Goal: Task Accomplishment & Management: Complete application form

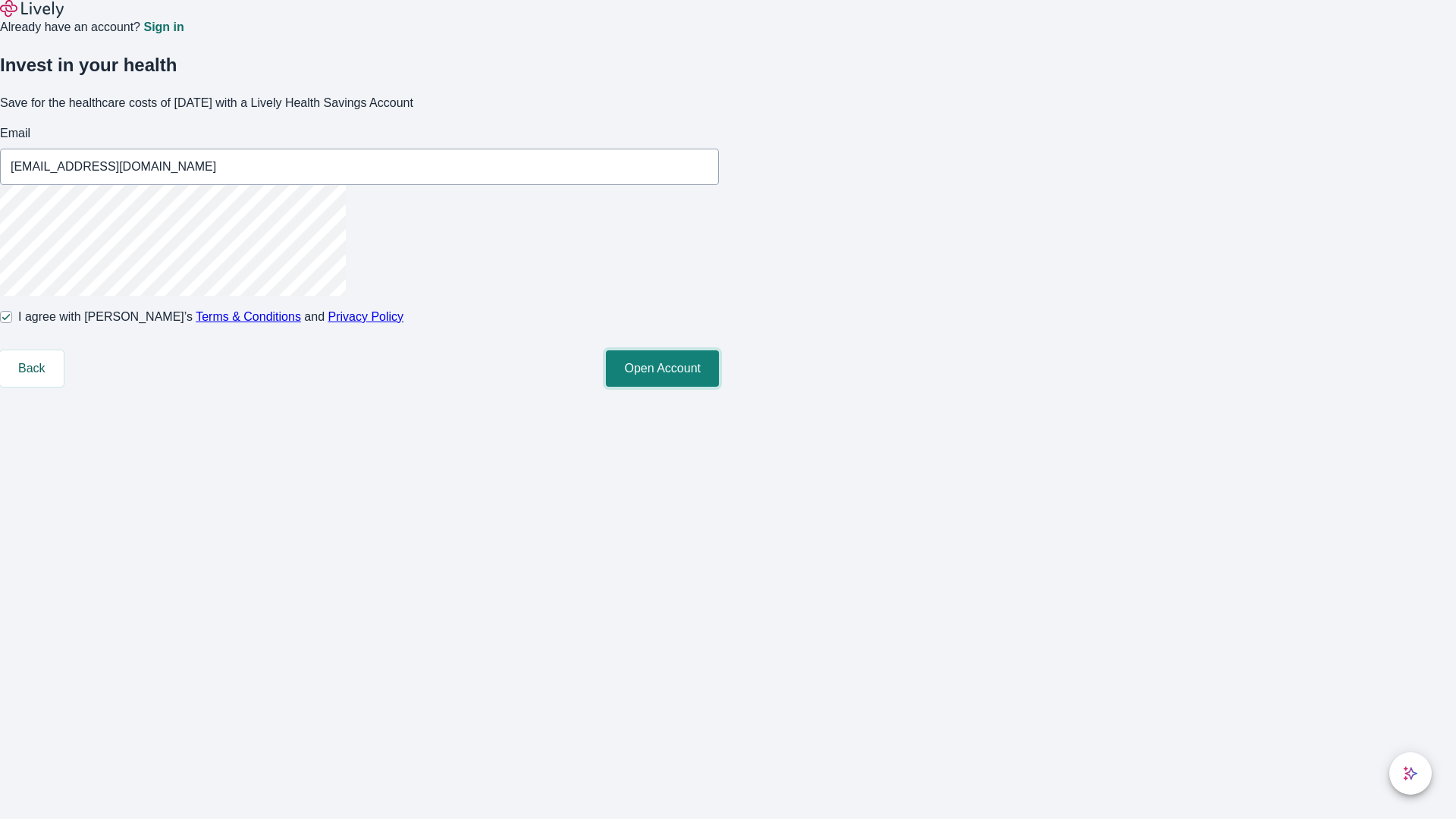
click at [719, 387] on button "Open Account" at bounding box center [662, 368] width 113 height 37
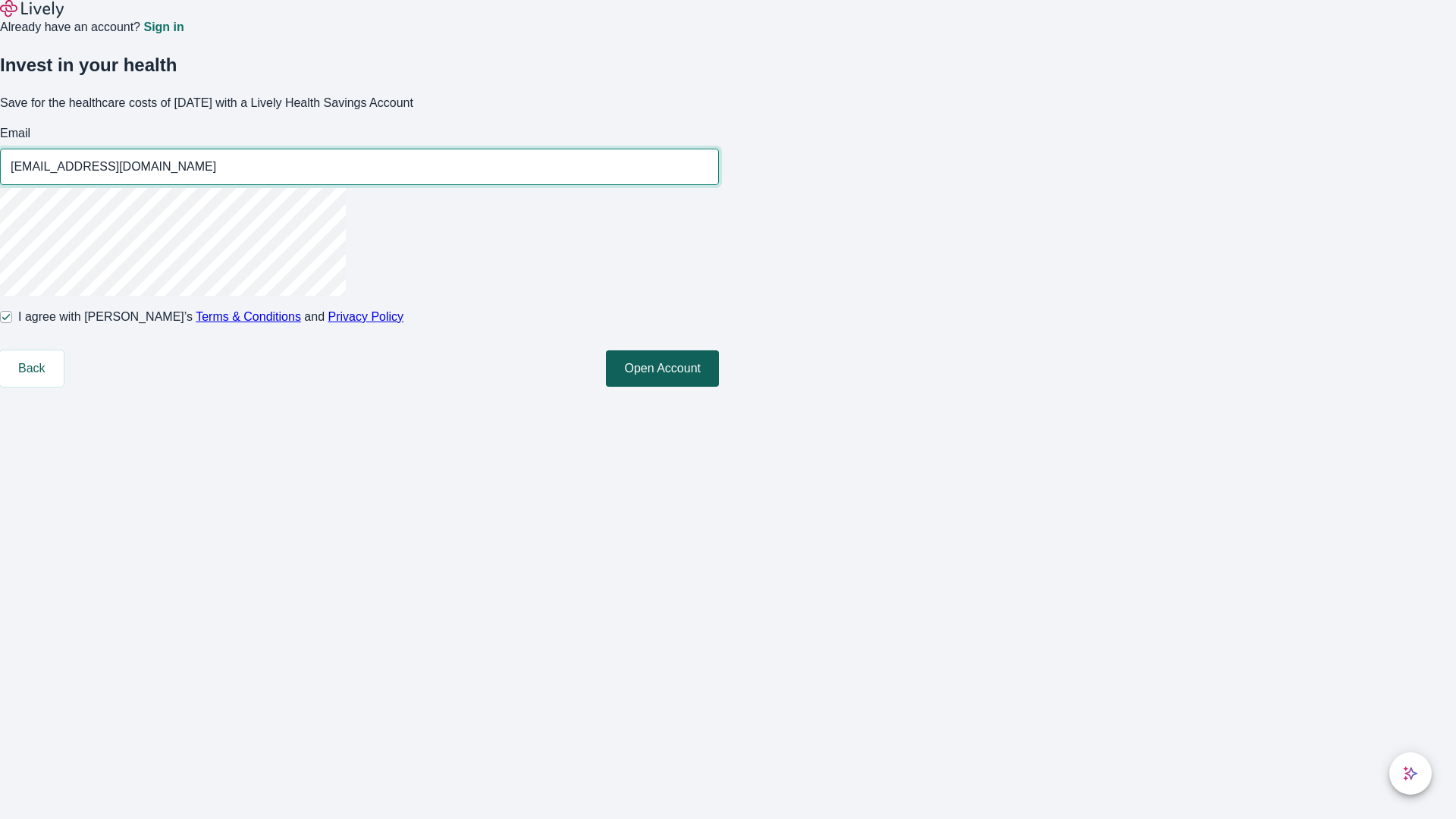
type input "[EMAIL_ADDRESS][DOMAIN_NAME]"
click at [12, 323] on input "I agree with Lively’s Terms & Conditions and Privacy Policy" at bounding box center [6, 317] width 12 height 12
checkbox input "false"
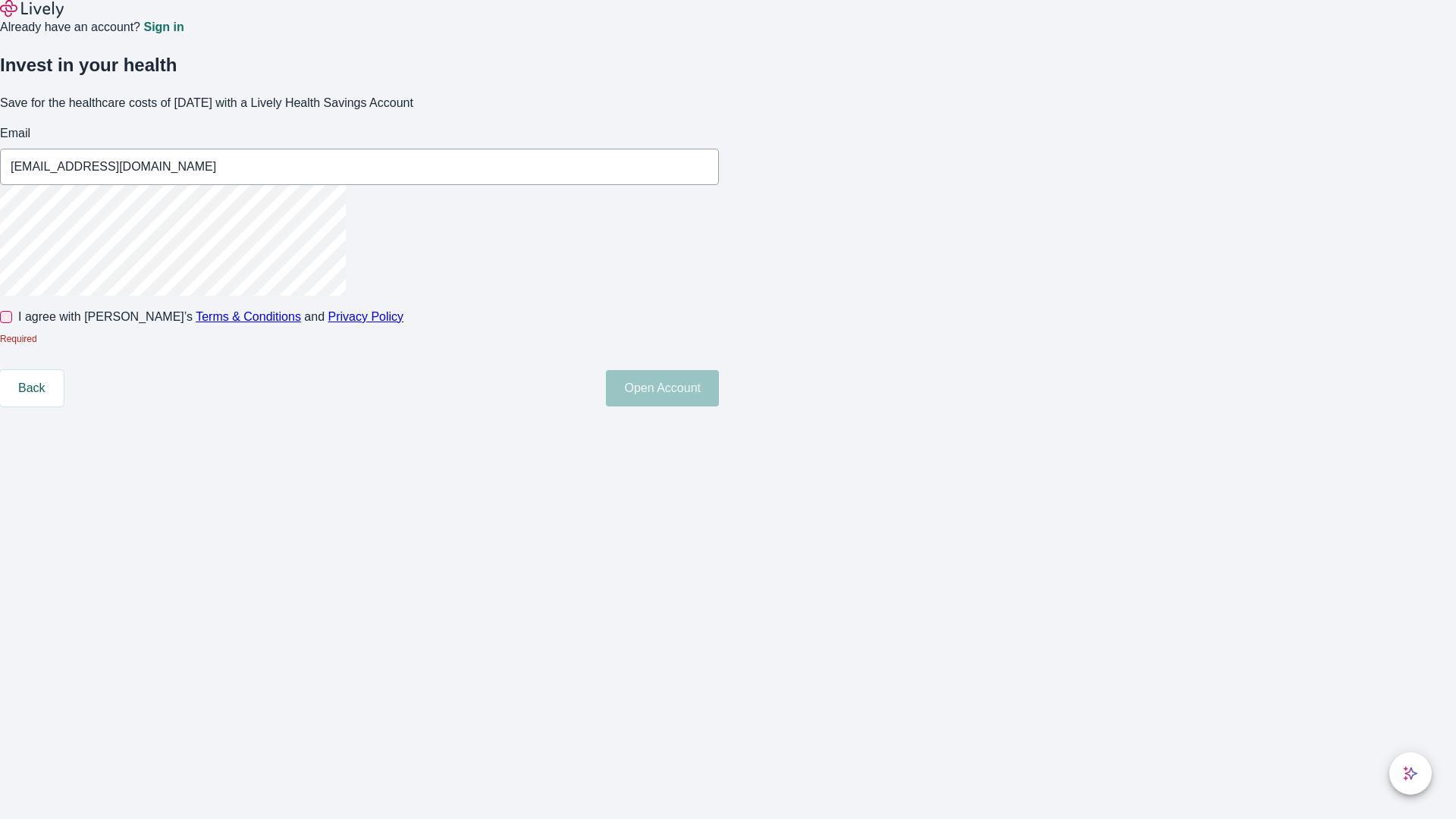
type input "[EMAIL_ADDRESS][DOMAIN_NAME]"
click at [12, 323] on input "I agree with Lively’s Terms & Conditions and Privacy Policy" at bounding box center [6, 317] width 12 height 12
checkbox input "true"
click at [719, 387] on button "Open Account" at bounding box center [662, 368] width 113 height 37
